Goal: Ask a question: Seek information or help from site administrators or community

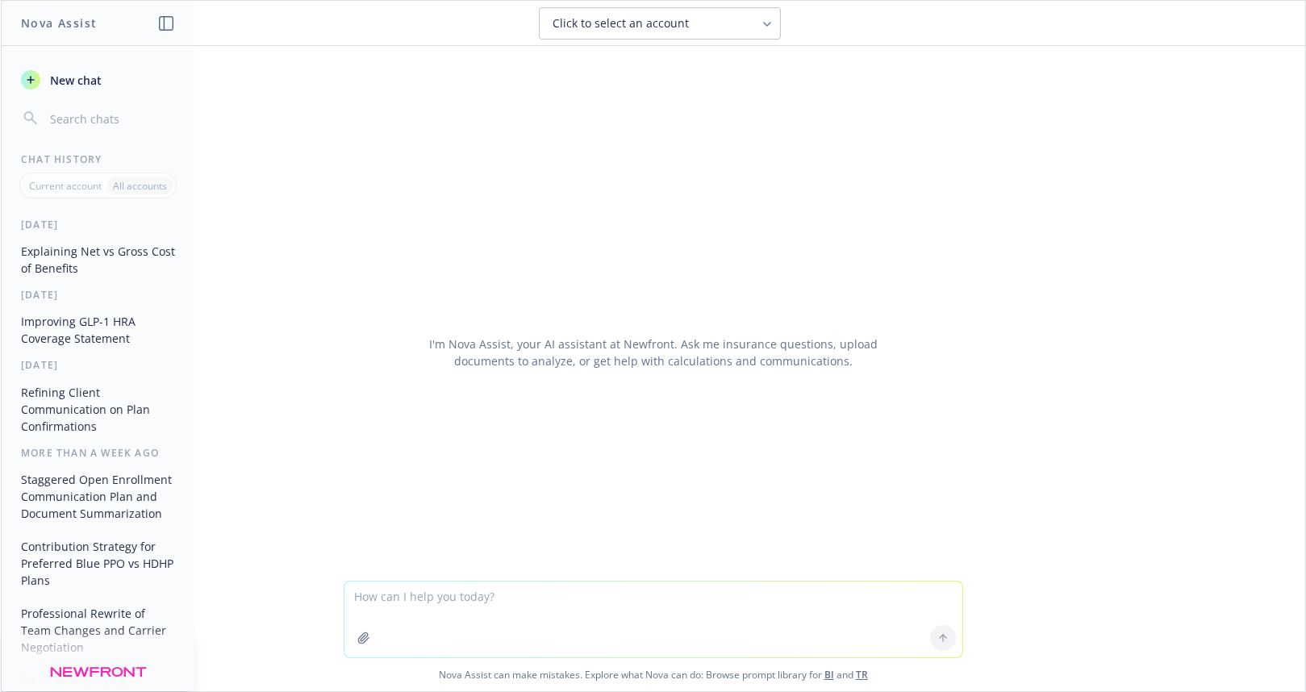
click at [480, 620] on textarea at bounding box center [654, 620] width 618 height 76
type textarea "what is a monthly preset amount in regards to self funding"
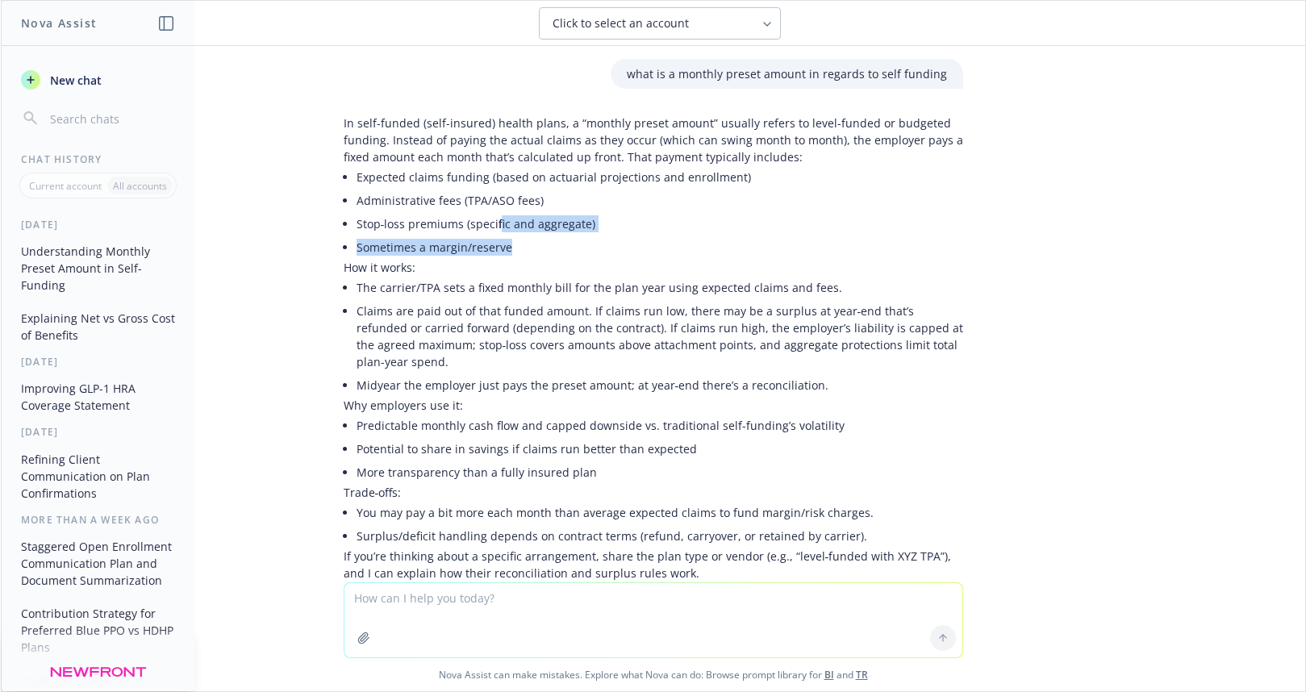
drag, startPoint x: 515, startPoint y: 247, endPoint x: 484, endPoint y: 230, distance: 35.0
click at [484, 230] on ul "Expected claims funding (based on actuarial projections and enrollment) Adminis…" at bounding box center [660, 212] width 607 height 94
click at [549, 119] on p "In self-funded (self-insured) health plans, a “monthly preset amount” usually r…" at bounding box center [654, 140] width 620 height 51
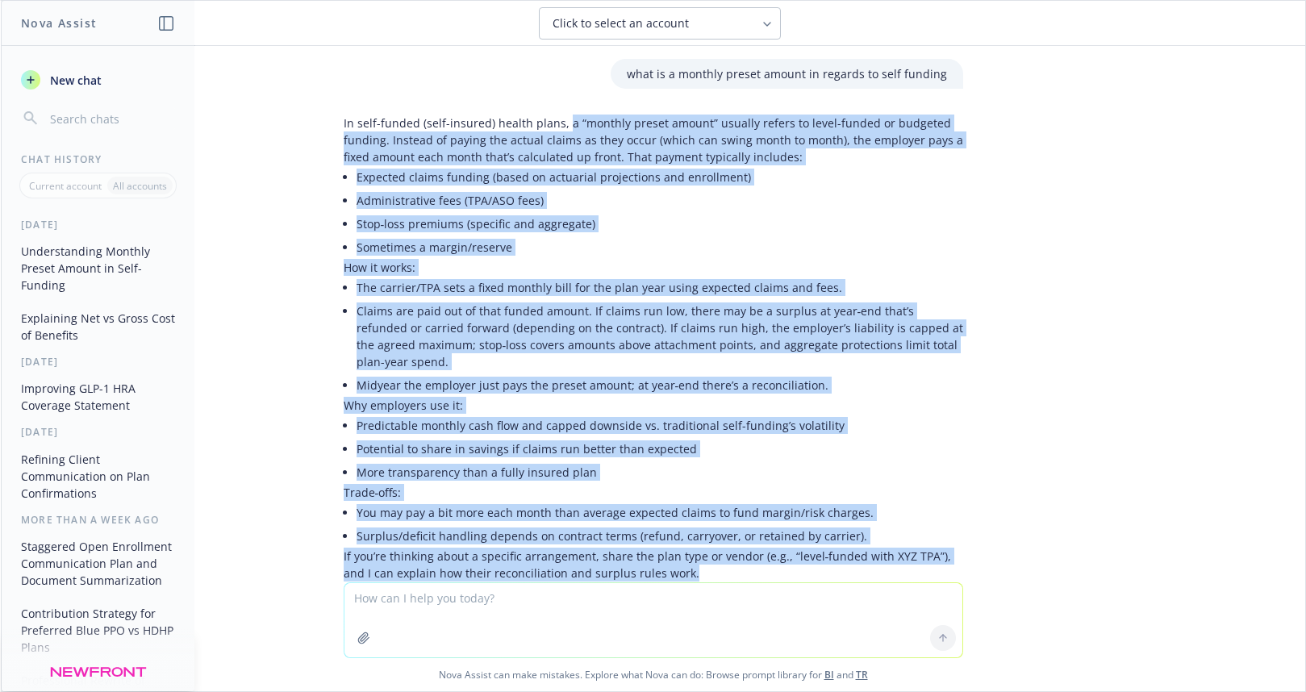
scroll to position [73, 0]
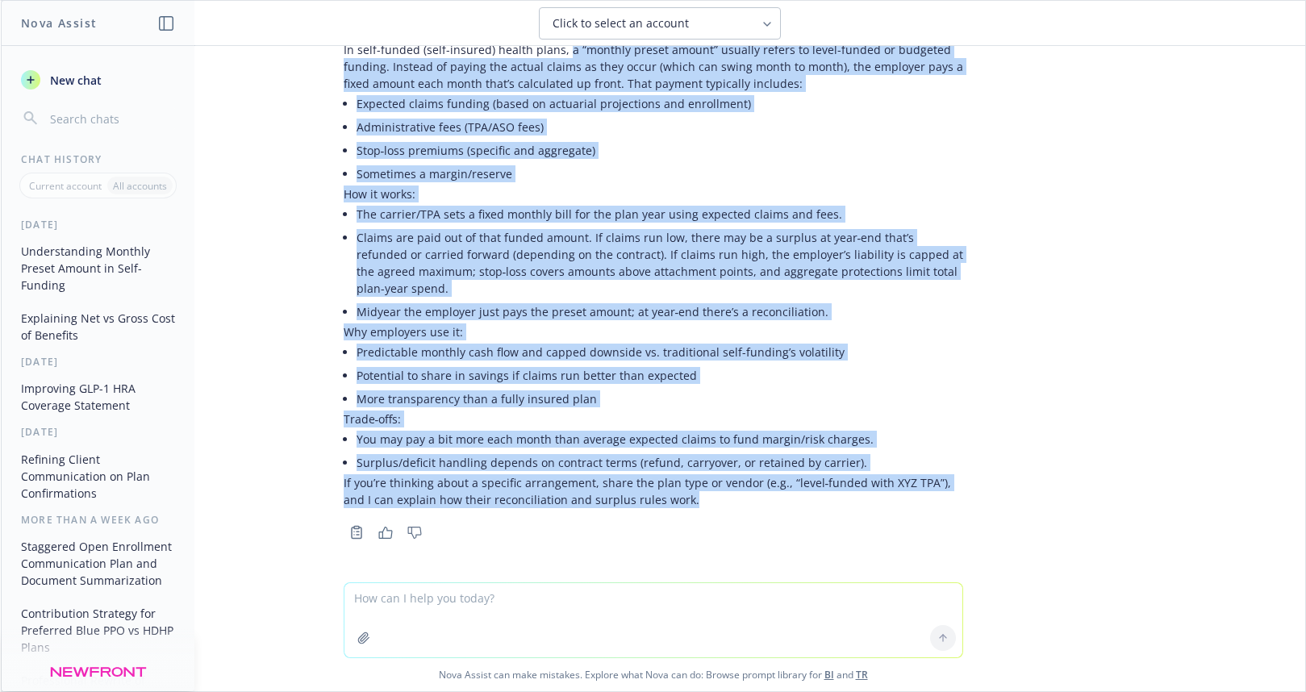
drag, startPoint x: 549, startPoint y: 119, endPoint x: 653, endPoint y: 496, distance: 390.9
click at [653, 496] on div "In self-funded (self-insured) health plans, a “monthly preset amount” usually r…" at bounding box center [654, 274] width 620 height 467
click at [657, 500] on p "If you’re thinking about a specific arrangement, share the plan type or vendor …" at bounding box center [654, 491] width 620 height 34
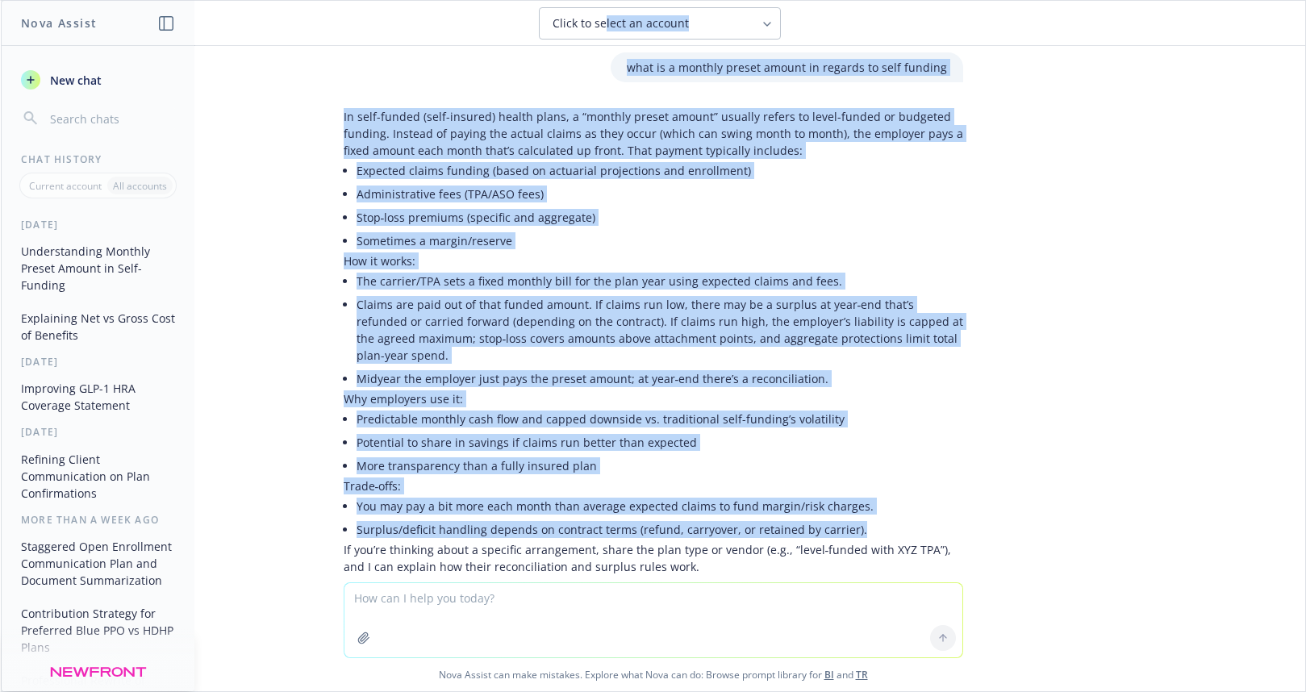
scroll to position [0, 0]
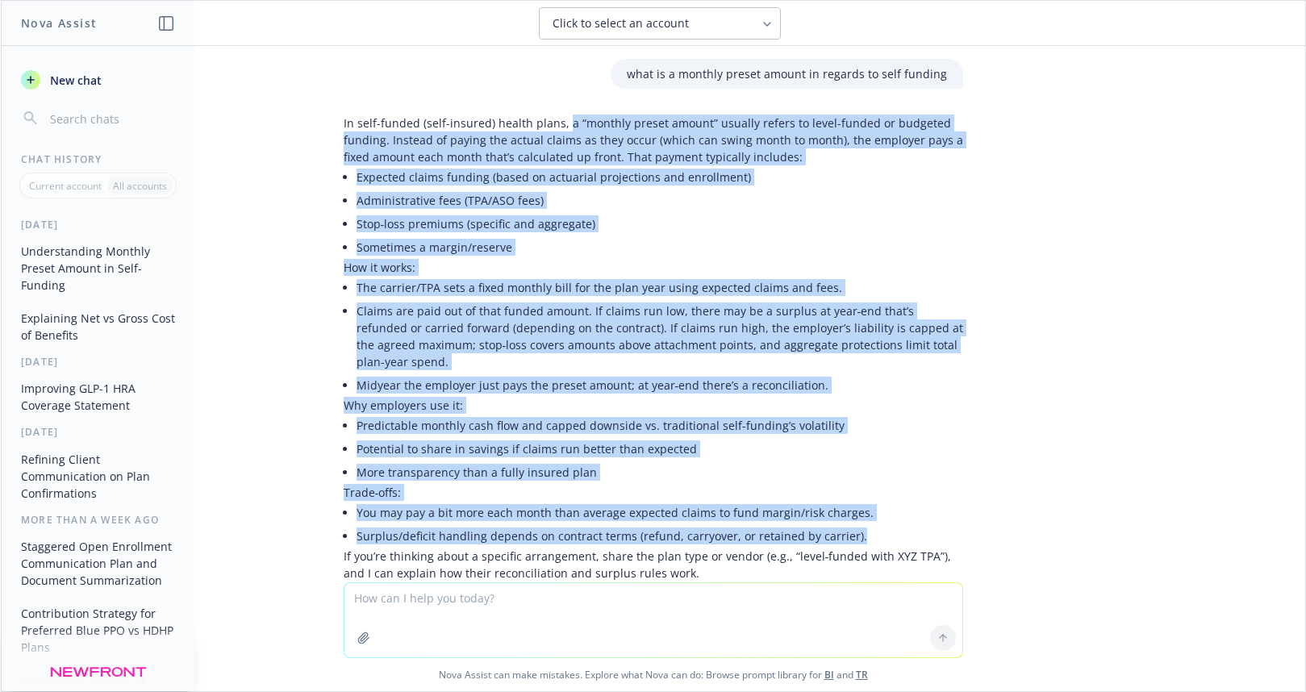
drag, startPoint x: 839, startPoint y: 463, endPoint x: 549, endPoint y: 126, distance: 445.1
click at [549, 126] on div "In self-funded (self-insured) health plans, a “monthly preset amount” usually r…" at bounding box center [654, 348] width 620 height 467
copy div "l “ipsumdo sitame consec” adipisc elitse do eiusm-tempor in utlabore etdolor. M…"
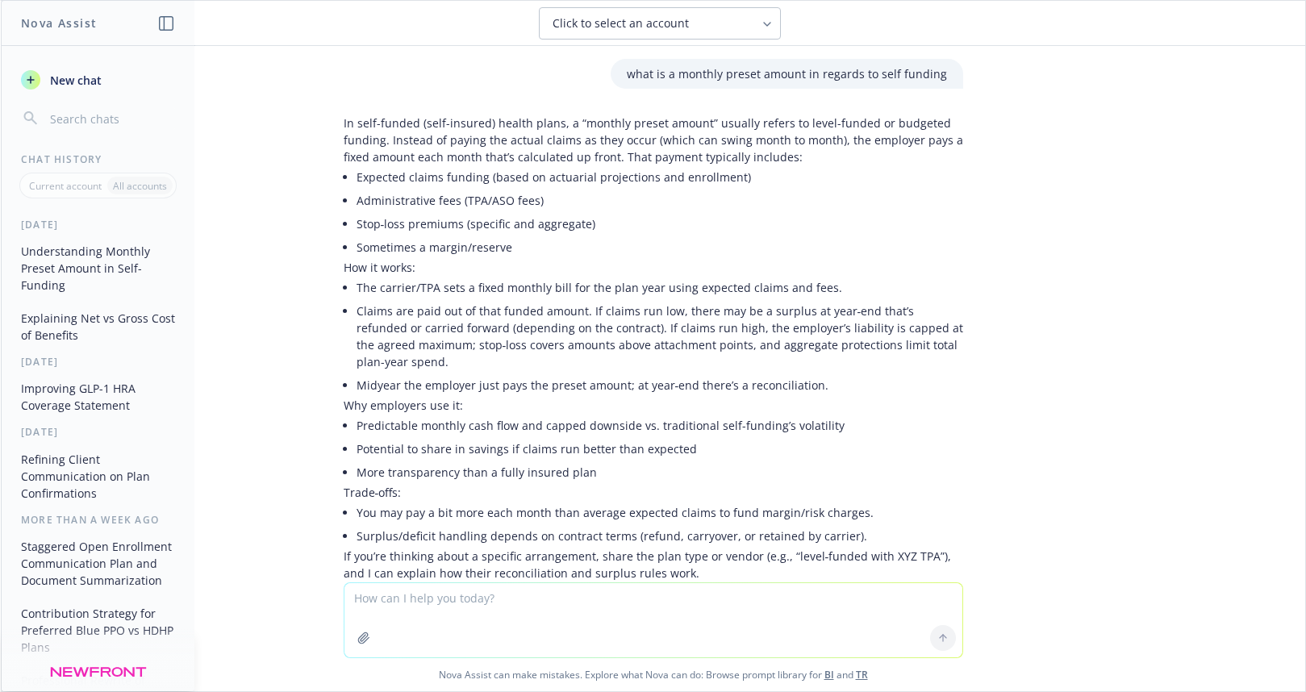
click at [457, 612] on textarea at bounding box center [654, 620] width 618 height 74
type textarea "Why does a level funded plan receive premium tax treatment and savings?"
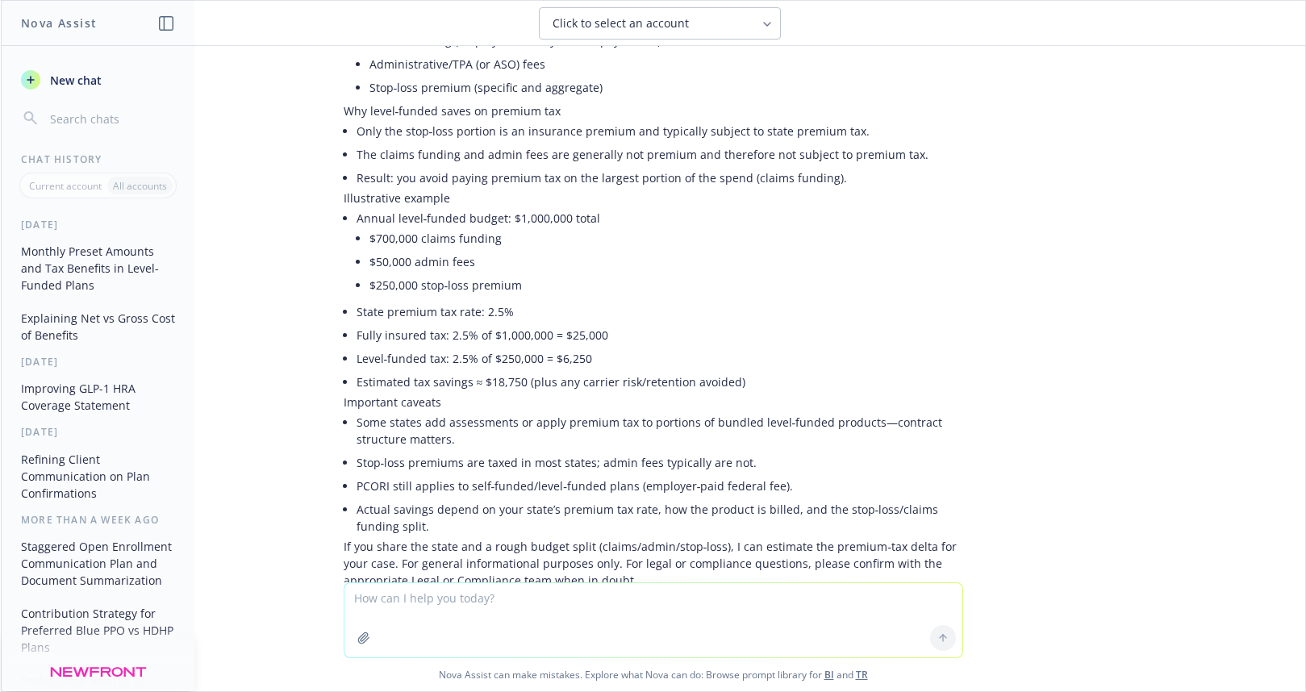
scroll to position [845, 0]
